Goal: Task Accomplishment & Management: Manage account settings

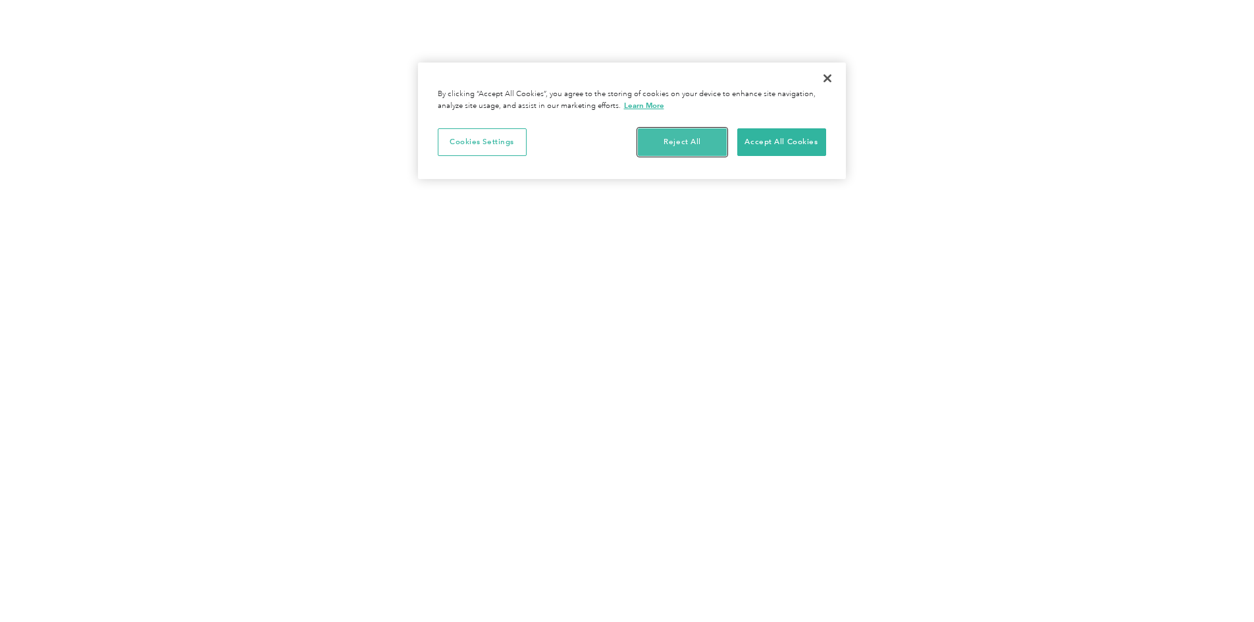
click at [680, 138] on button "Reject All" at bounding box center [682, 142] width 89 height 28
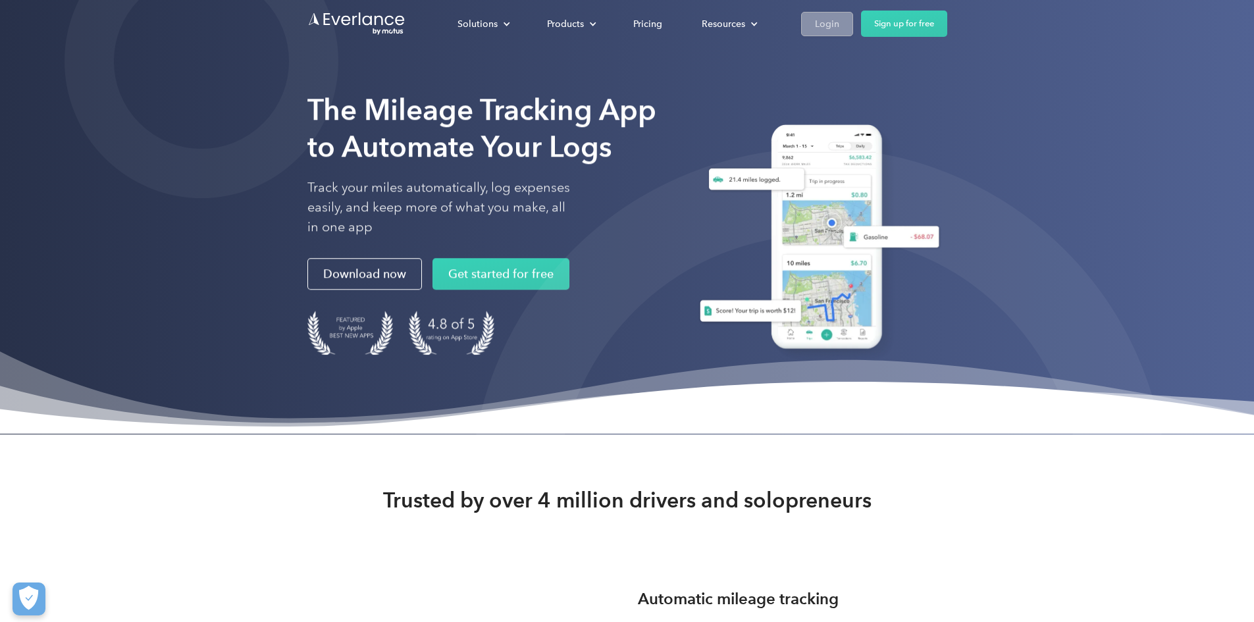
click at [853, 22] on link "Login" at bounding box center [827, 24] width 52 height 24
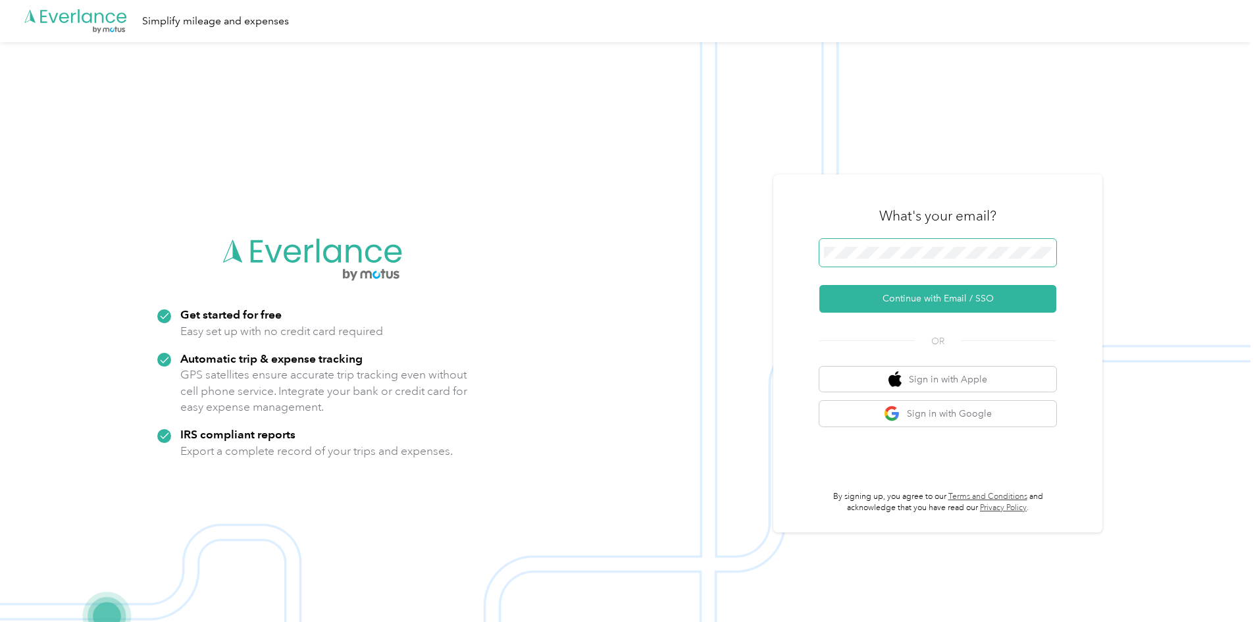
click at [868, 261] on span at bounding box center [937, 253] width 237 height 28
click at [945, 295] on button "Continue with Email / SSO" at bounding box center [937, 299] width 237 height 28
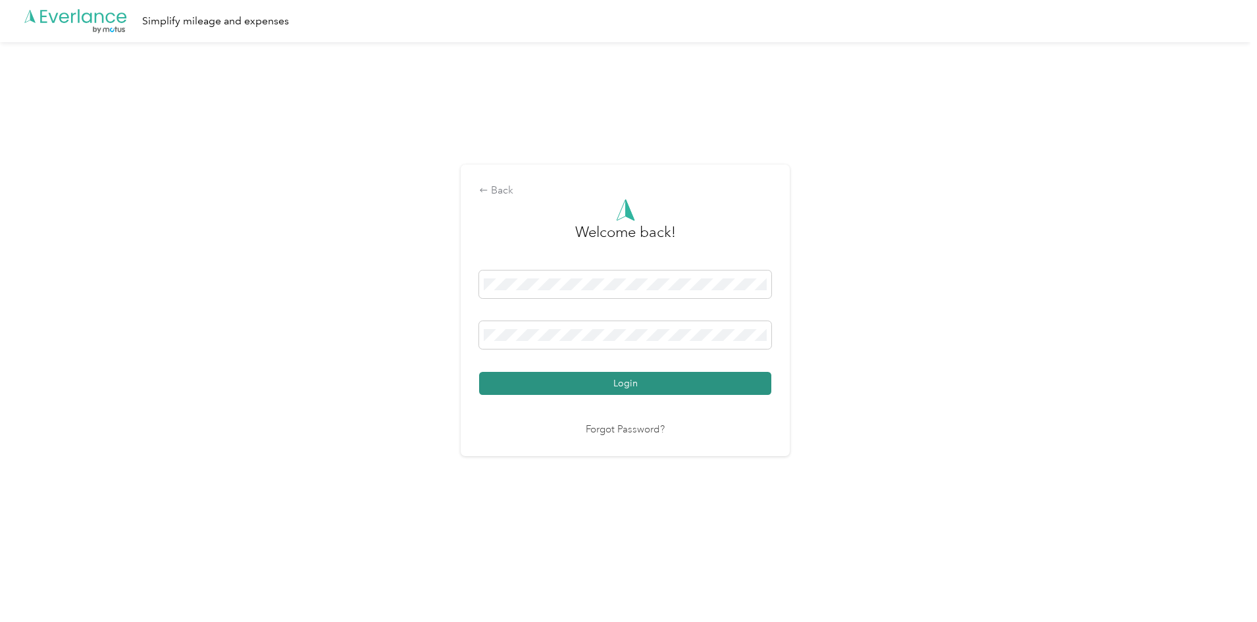
click at [634, 394] on button "Login" at bounding box center [625, 383] width 292 height 23
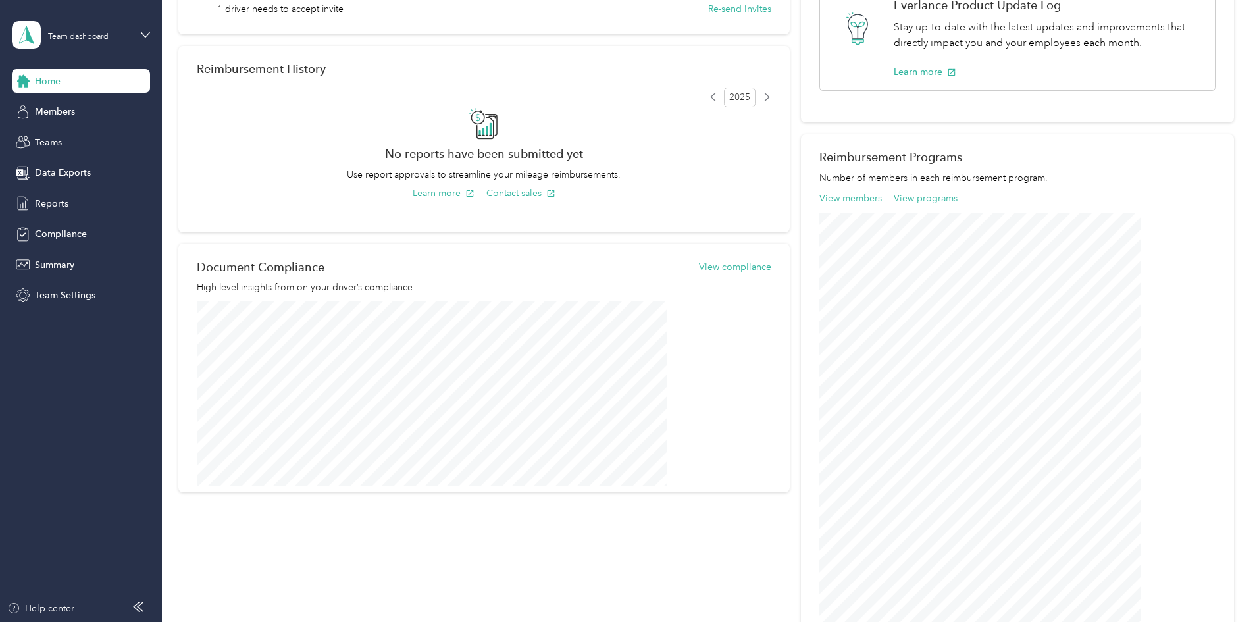
scroll to position [229, 0]
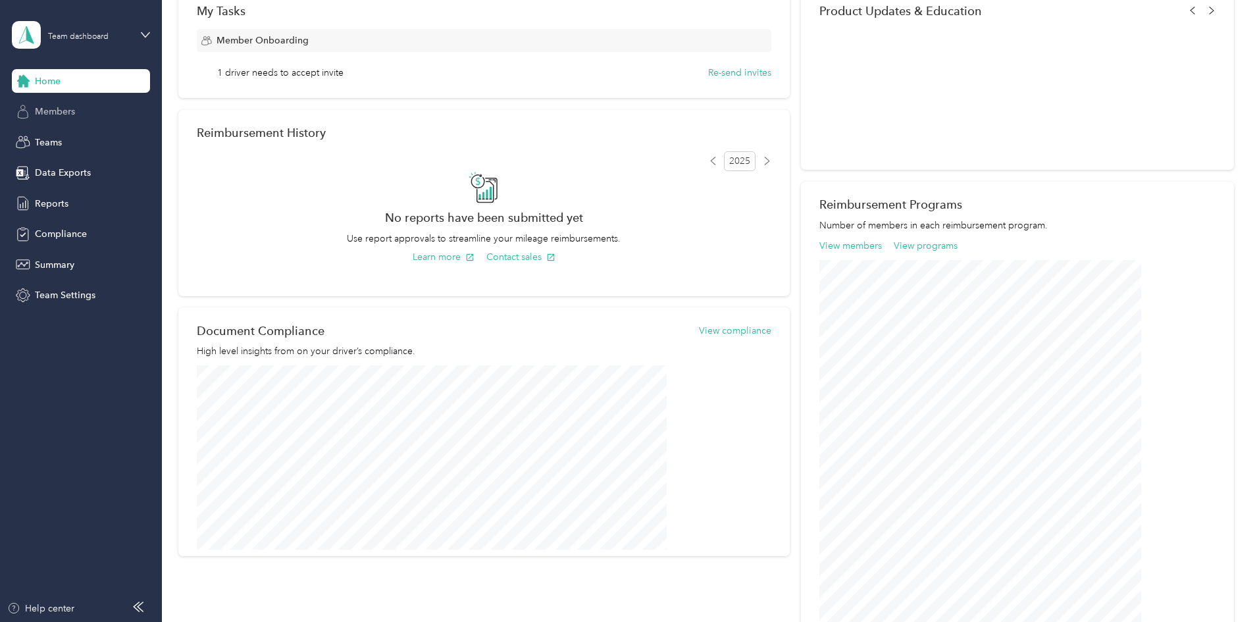
click at [80, 119] on div "Members" at bounding box center [81, 112] width 138 height 24
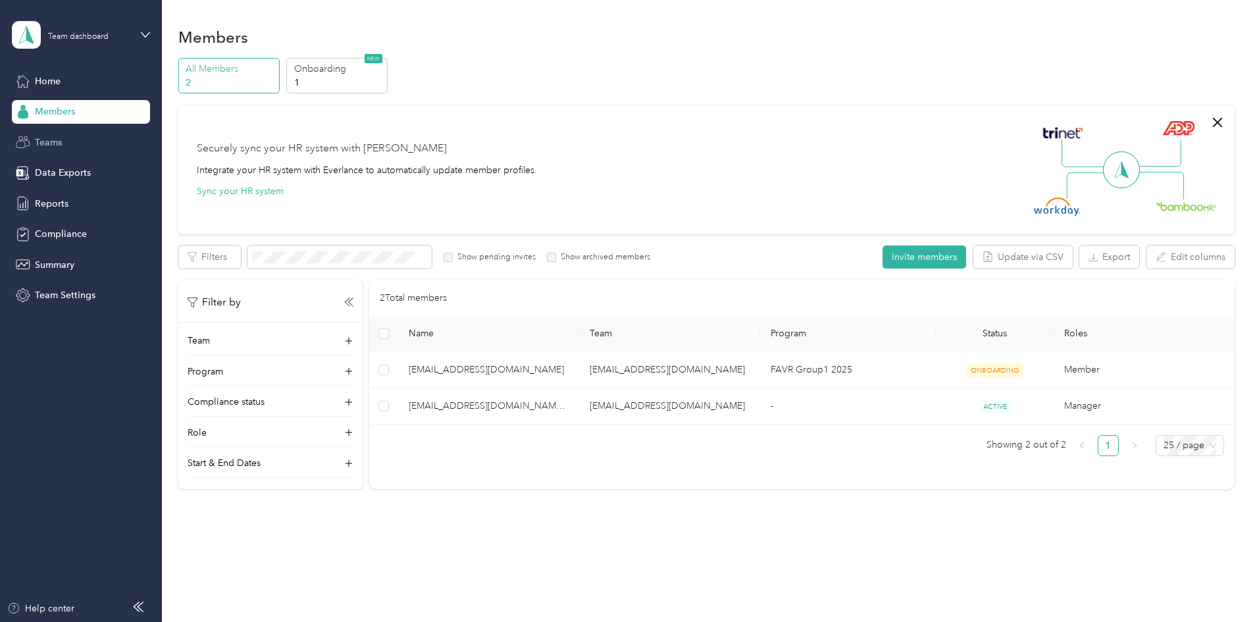
click at [38, 146] on span "Teams" at bounding box center [48, 143] width 27 height 14
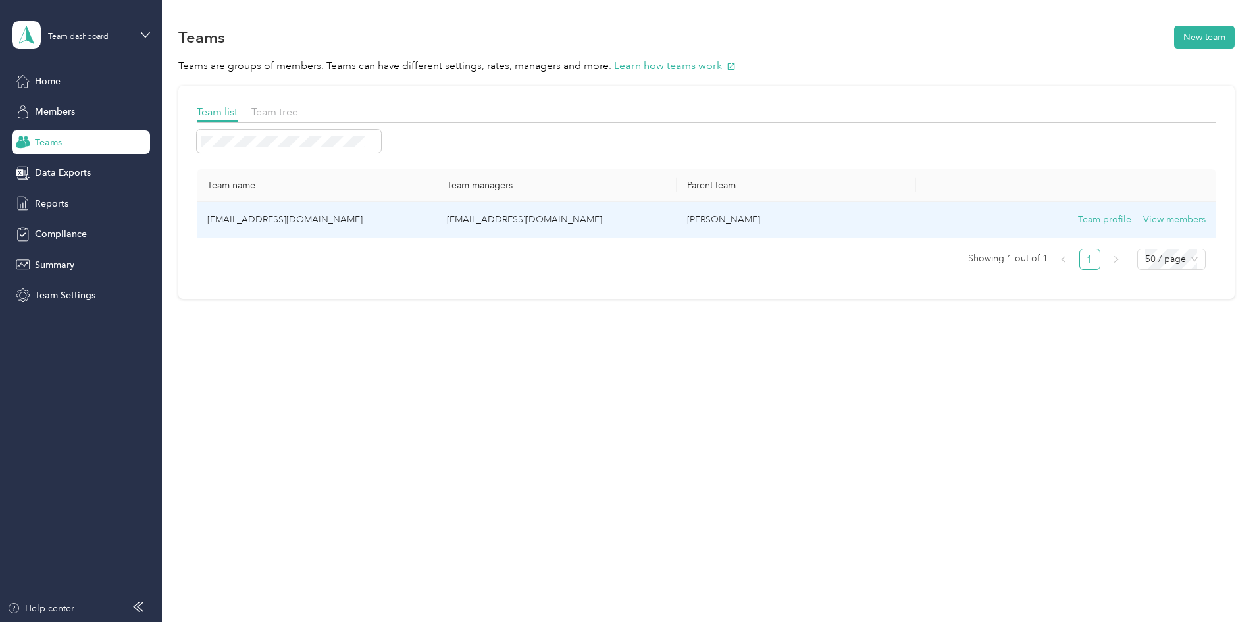
click at [347, 223] on td "[EMAIL_ADDRESS][DOMAIN_NAME]" at bounding box center [317, 220] width 240 height 36
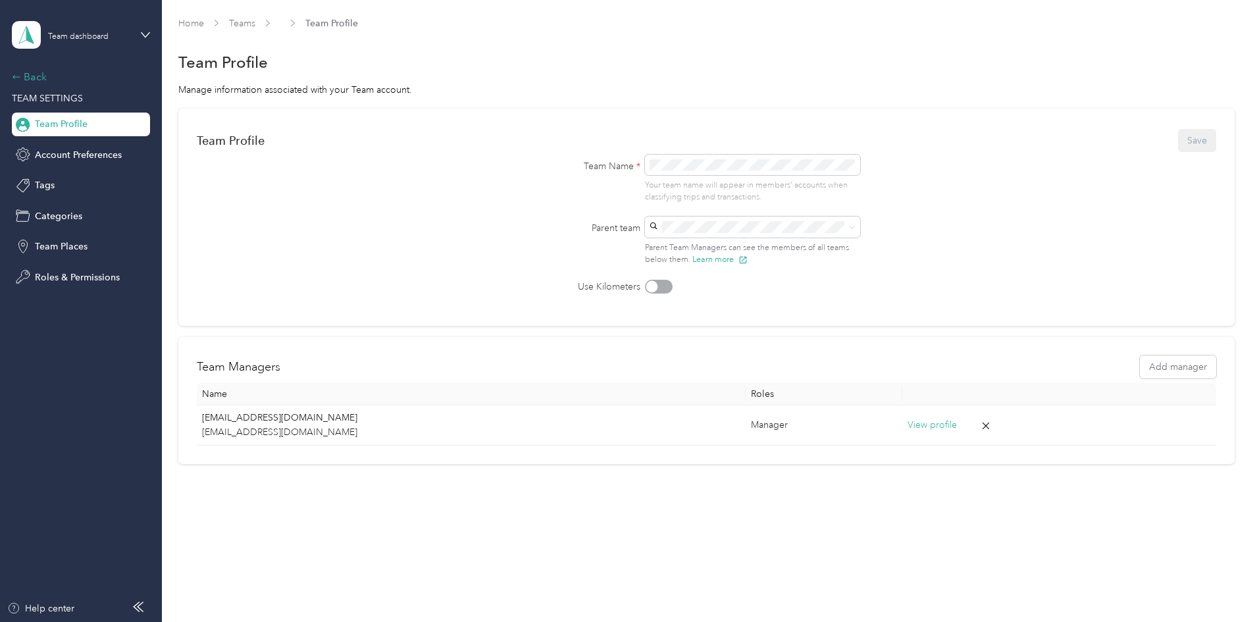
click at [15, 82] on div "Back" at bounding box center [78, 77] width 132 height 16
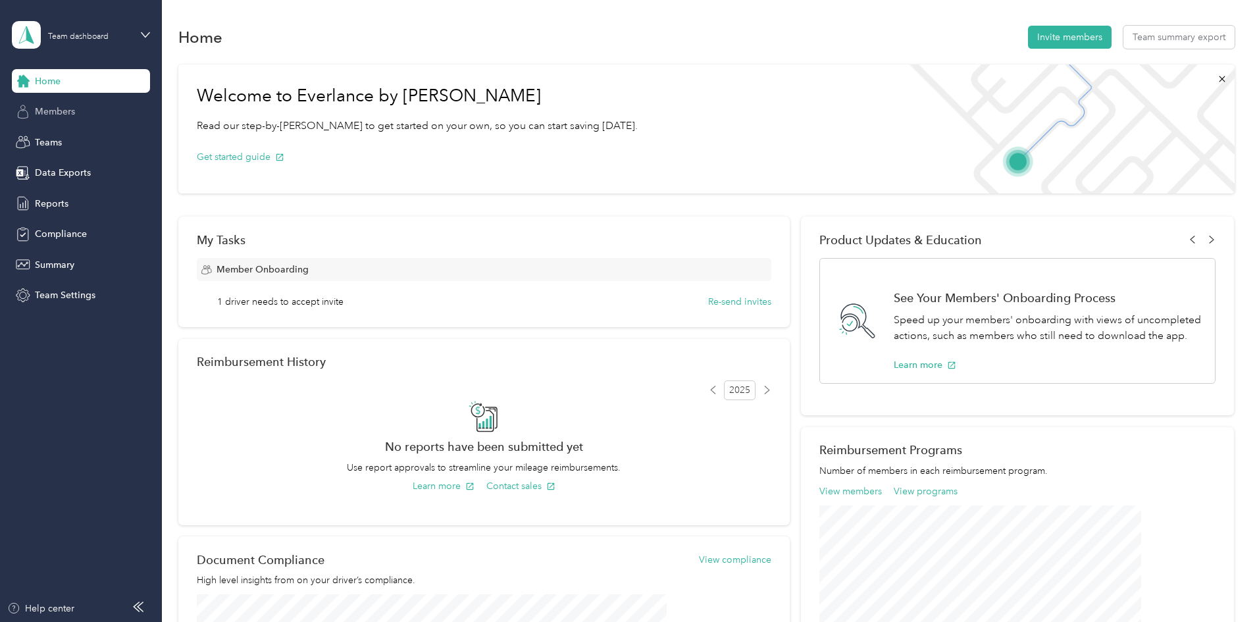
click at [79, 110] on div "Members" at bounding box center [81, 112] width 138 height 24
